Goal: Transaction & Acquisition: Purchase product/service

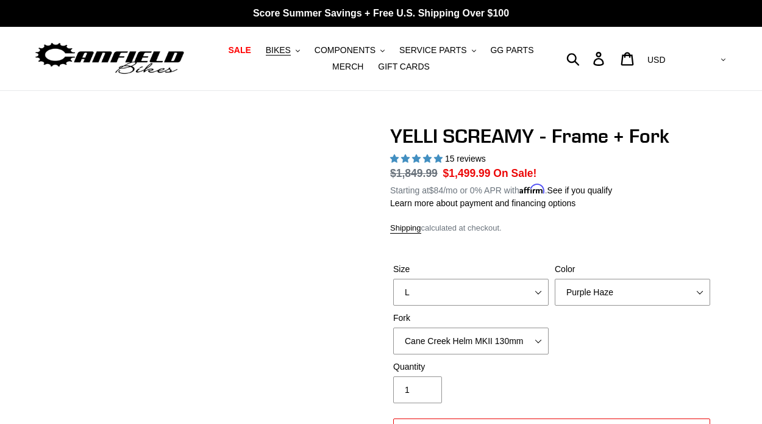
select select "L"
select select "Purple Haze"
select select "highest-rating"
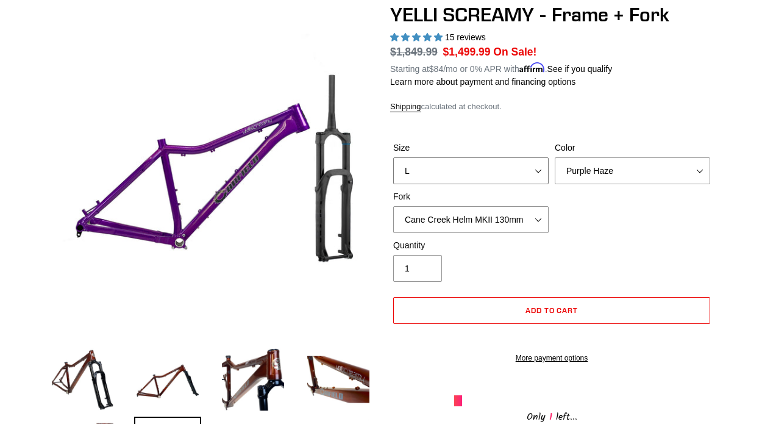
click at [485, 173] on select "S M L XL" at bounding box center [471, 170] width 156 height 27
click at [393, 157] on select "S M L XL" at bounding box center [471, 170] width 156 height 27
click at [483, 157] on select "S M L XL" at bounding box center [471, 170] width 156 height 27
select select "L"
click at [393, 157] on select "S M L XL" at bounding box center [471, 170] width 156 height 27
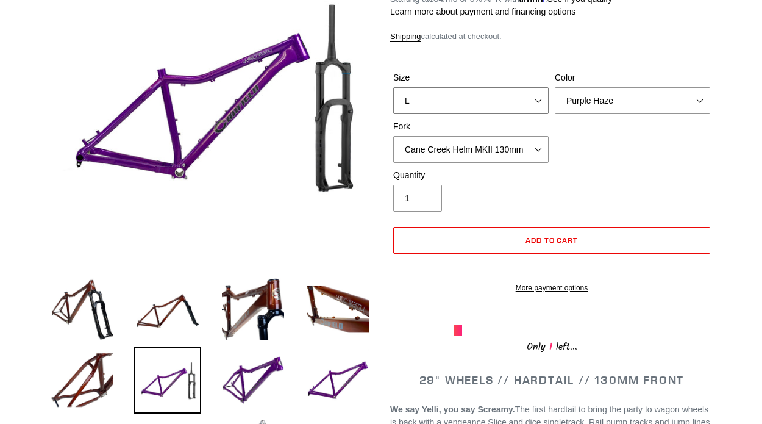
scroll to position [173, 0]
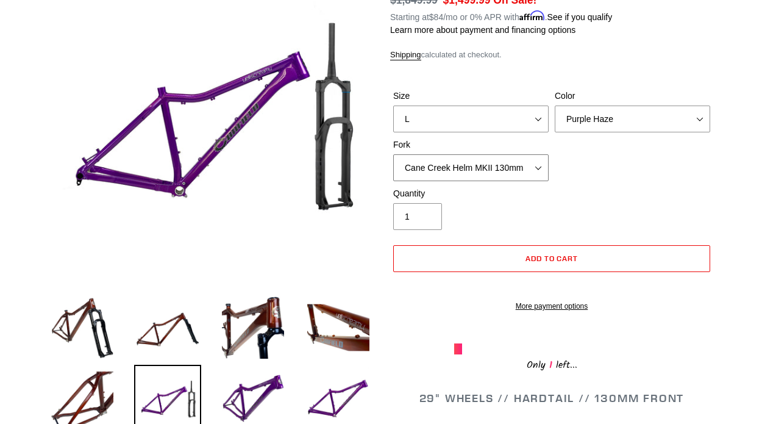
click at [501, 154] on select "Cane Creek Helm MKII 130mm Fox 34 SL Factory Grip X 130mm RockShox Pike Ultimat…" at bounding box center [471, 167] width 156 height 27
click at [393, 154] on select "Cane Creek Helm MKII 130mm Fox 34 SL Factory Grip X 130mm RockShox Pike Ultimat…" at bounding box center [471, 167] width 156 height 27
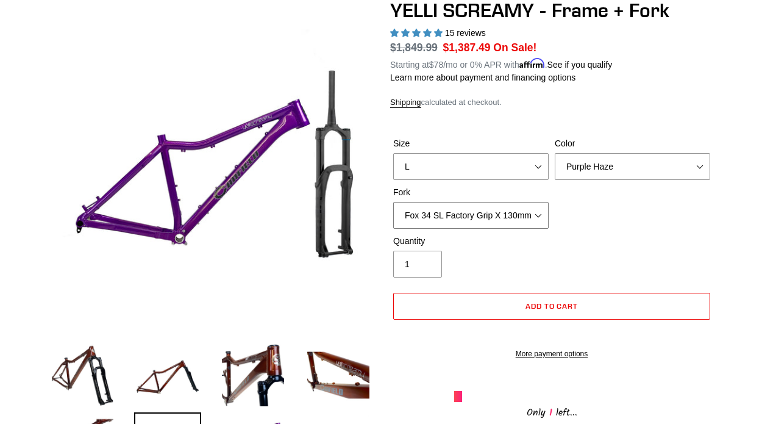
scroll to position [129, 0]
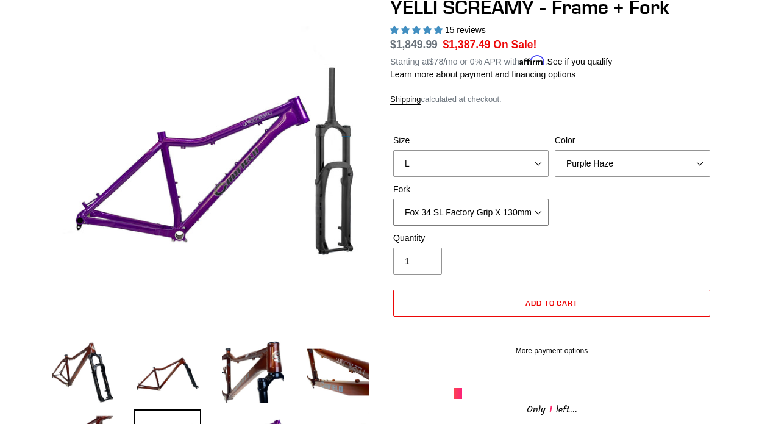
click at [509, 202] on select "Cane Creek Helm MKII 130mm Fox 34 SL Factory Grip X 130mm RockShox Pike Ultimat…" at bounding box center [471, 212] width 156 height 27
click at [393, 199] on select "Cane Creek Helm MKII 130mm Fox 34 SL Factory Grip X 130mm RockShox Pike Ultimat…" at bounding box center [471, 212] width 156 height 27
click at [500, 206] on select "Cane Creek Helm MKII 130mm Fox 34 SL Factory Grip X 130mm RockShox Pike Ultimat…" at bounding box center [471, 212] width 156 height 27
select select "Cane Creek Helm MKII 130mm"
click at [393, 199] on select "Cane Creek Helm MKII 130mm Fox 34 SL Factory Grip X 130mm RockShox Pike Ultimat…" at bounding box center [471, 212] width 156 height 27
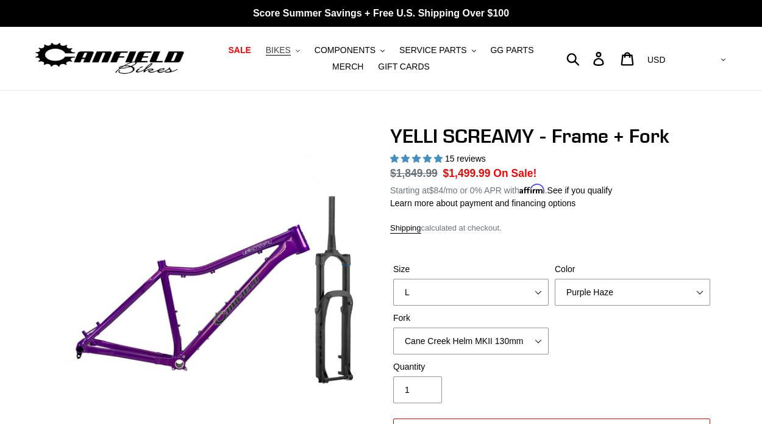
click at [280, 48] on span "BIKES" at bounding box center [278, 50] width 25 height 10
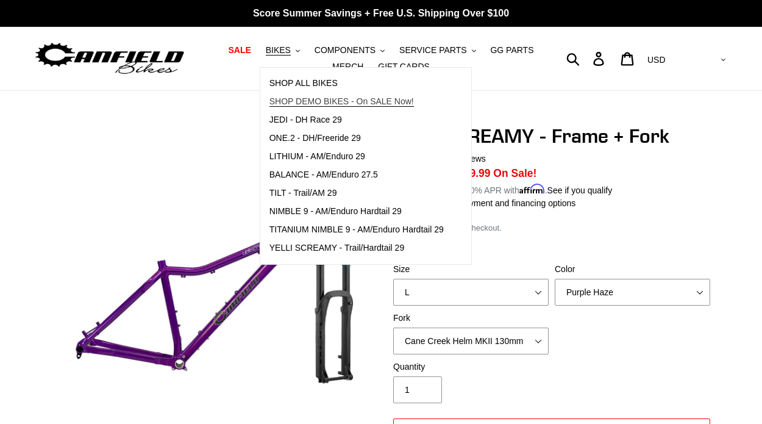
click at [316, 102] on span "SHOP DEMO BIKES - On SALE Now!" at bounding box center [342, 101] width 145 height 10
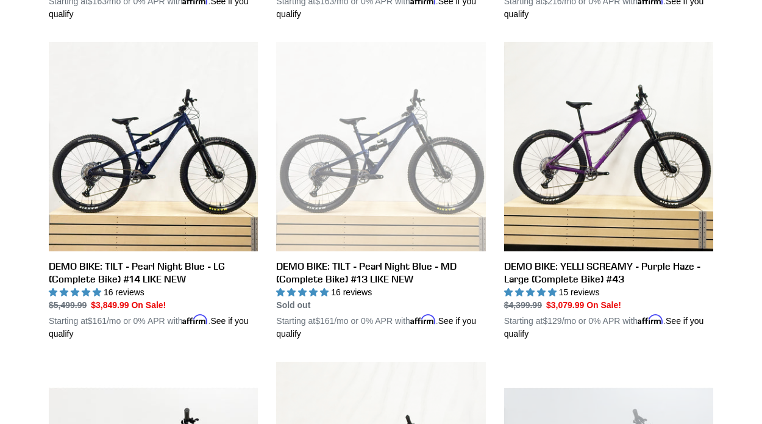
scroll to position [644, 0]
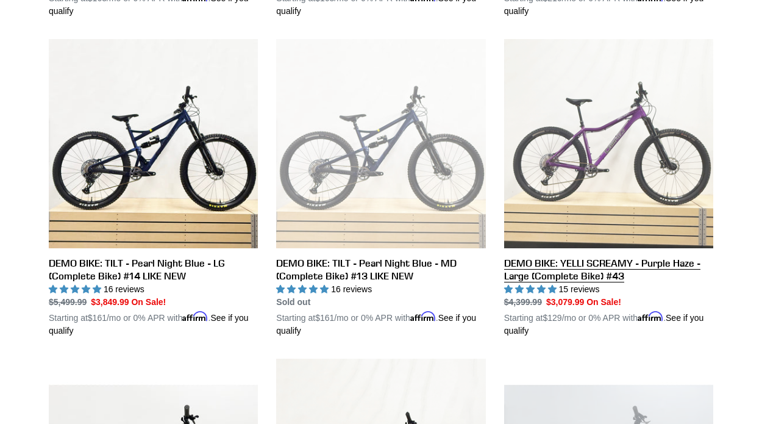
click at [607, 266] on link "DEMO BIKE: YELLI SCREAMY - Purple Haze - Large (Complete Bike) #43" at bounding box center [608, 188] width 209 height 298
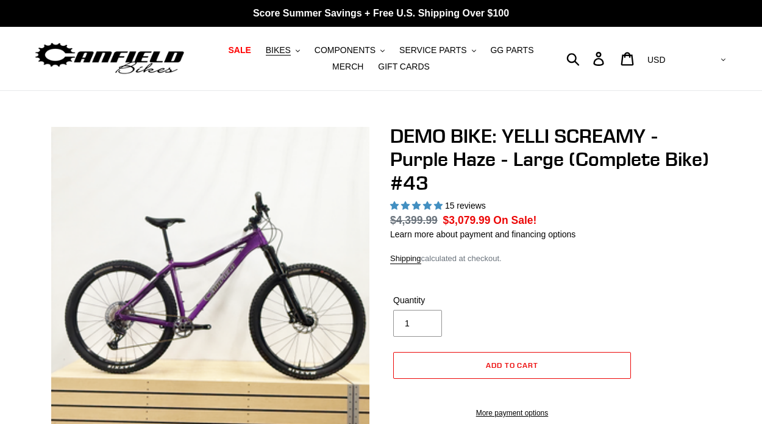
select select "highest-rating"
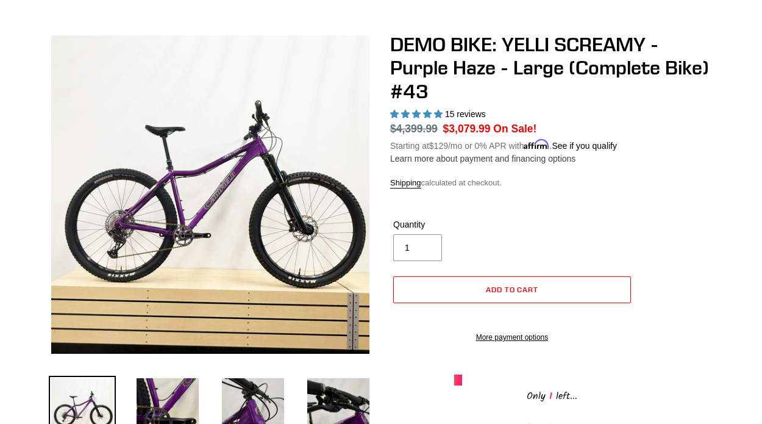
scroll to position [90, 0]
